Goal: Navigation & Orientation: Find specific page/section

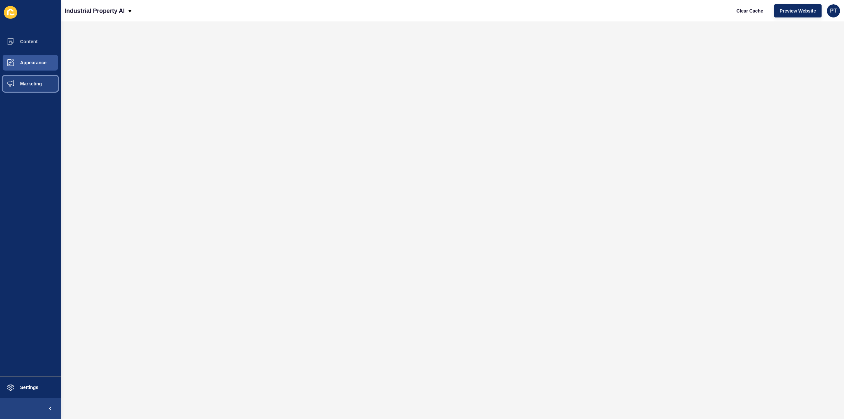
click at [35, 88] on button "Marketing" at bounding box center [30, 83] width 61 height 21
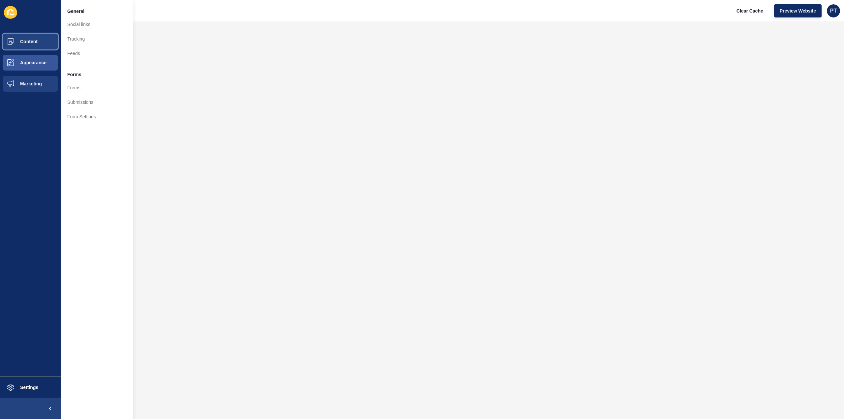
click at [30, 46] on button "Content" at bounding box center [30, 41] width 61 height 21
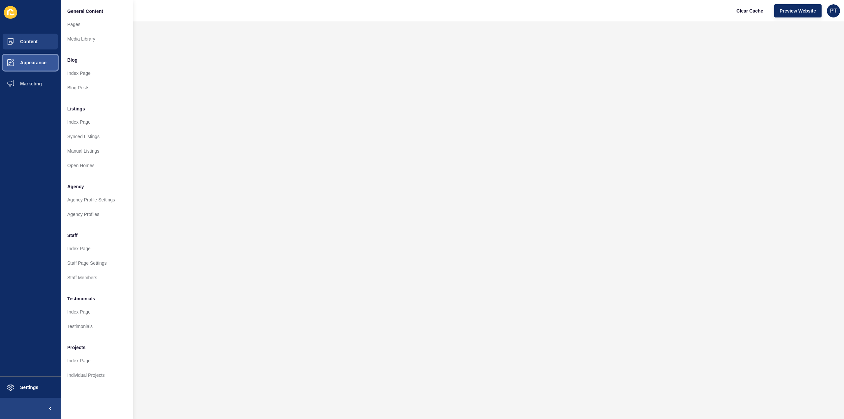
click at [30, 63] on span "Appearance" at bounding box center [22, 62] width 47 height 5
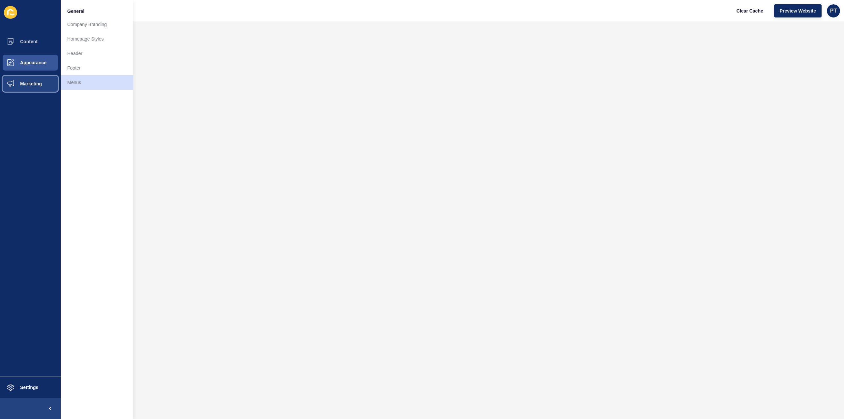
click at [31, 83] on span "Marketing" at bounding box center [20, 83] width 43 height 5
click at [40, 45] on button "Content" at bounding box center [30, 41] width 61 height 21
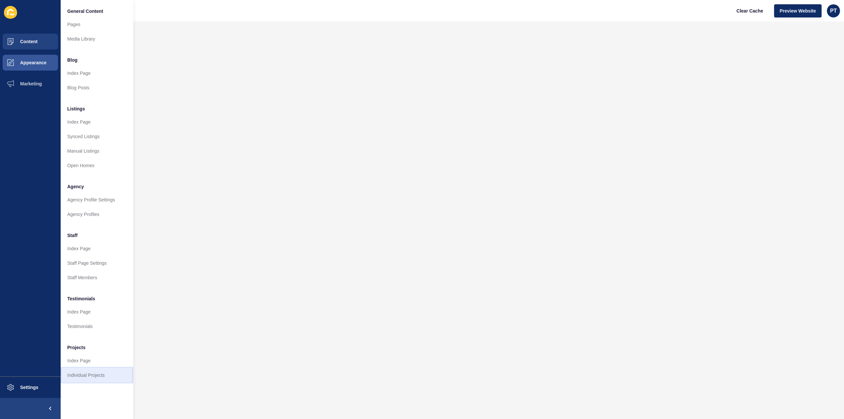
click at [87, 368] on link "Individual Projects" at bounding box center [97, 375] width 73 height 15
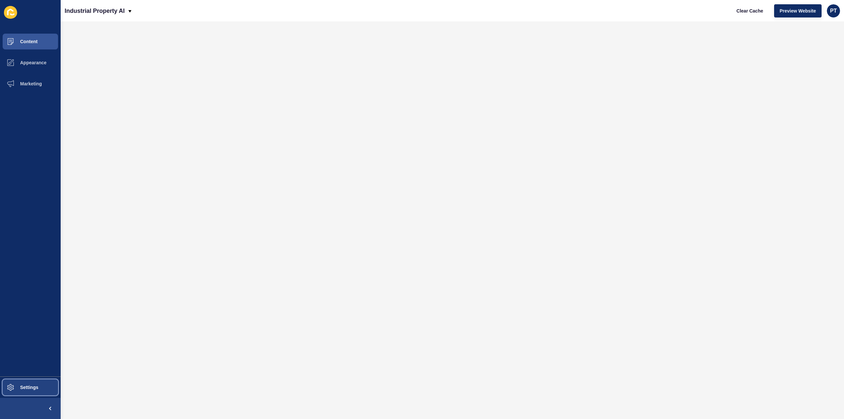
click at [19, 389] on span "Settings" at bounding box center [18, 387] width 39 height 5
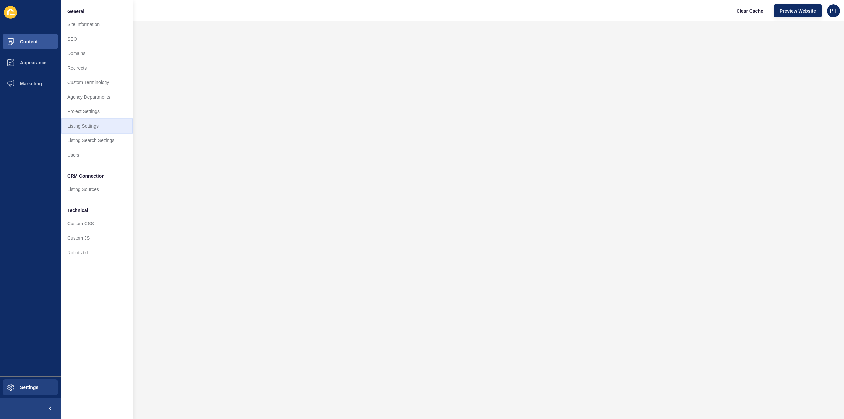
click at [95, 129] on link "Listing Settings" at bounding box center [97, 126] width 73 height 15
